Goal: Task Accomplishment & Management: Manage account settings

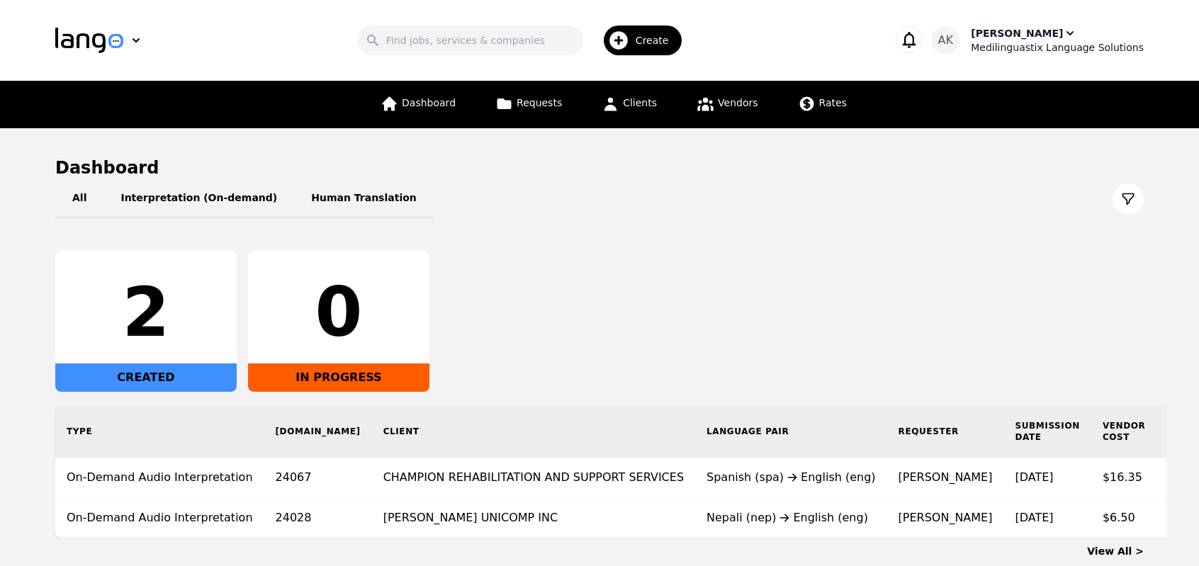
click at [1031, 50] on div "Medilinguastix Language Solutions" at bounding box center [1057, 47] width 173 height 14
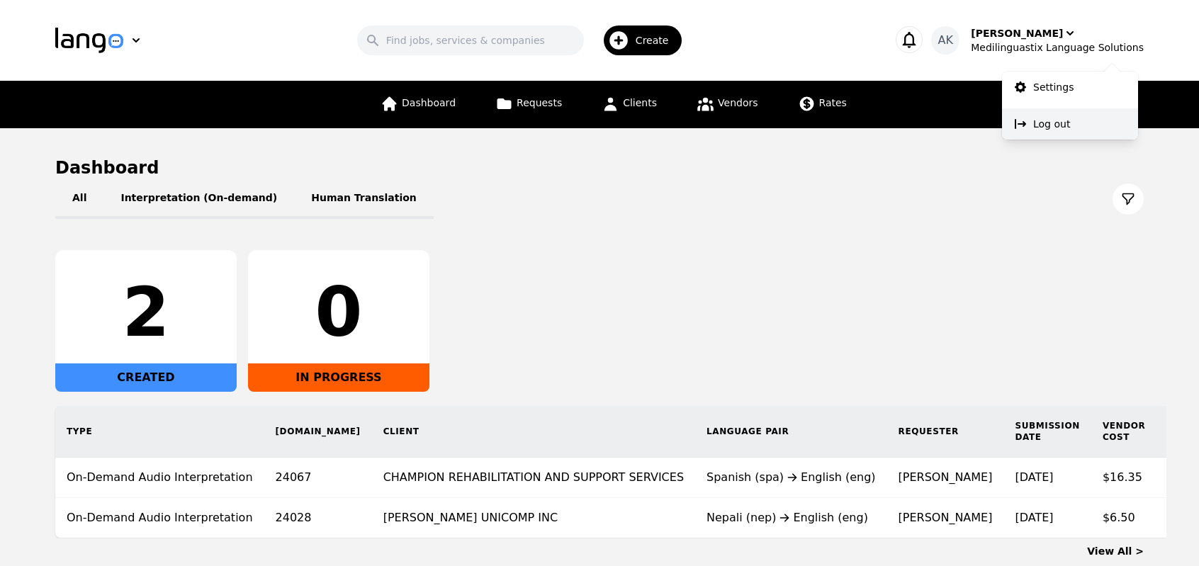
click at [1033, 113] on button "Log out" at bounding box center [1070, 123] width 136 height 31
